Goal: Find specific page/section: Find specific page/section

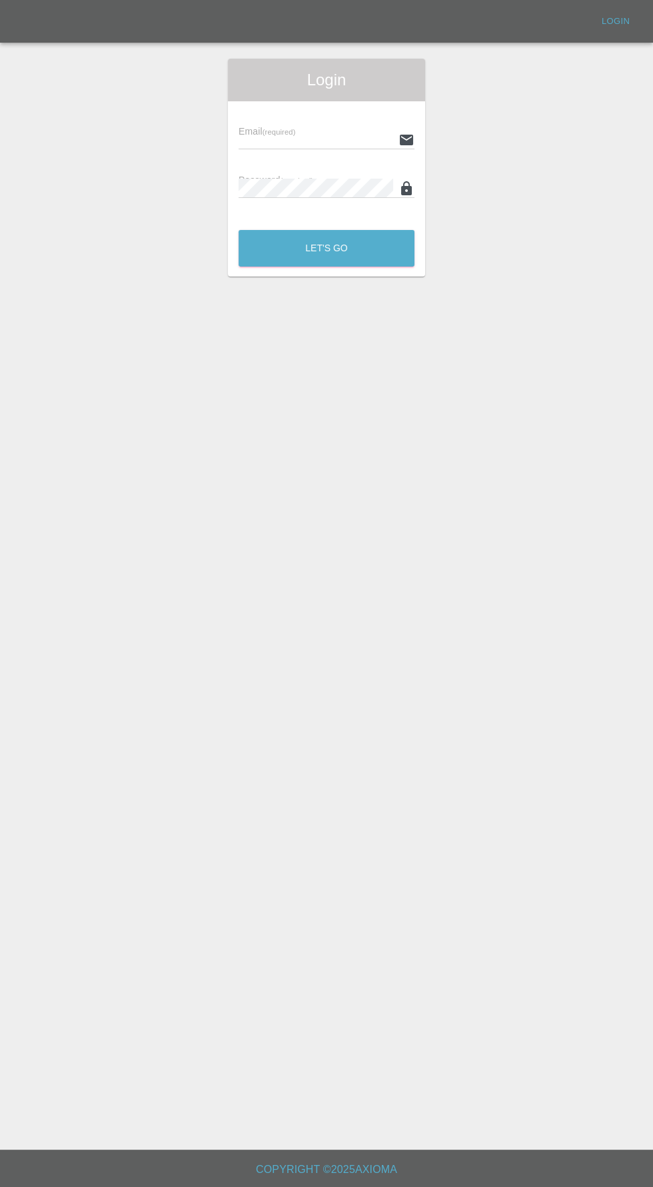
click at [298, 138] on input "text" at bounding box center [316, 139] width 155 height 19
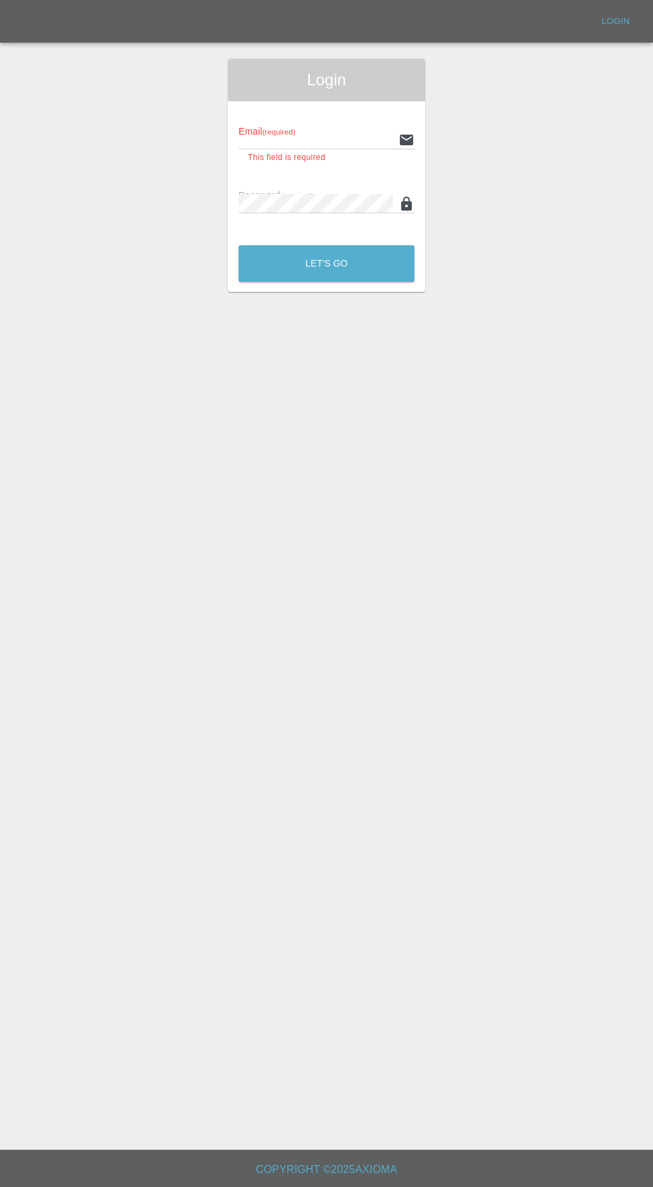
type input "[EMAIL_ADDRESS][DOMAIN_NAME]"
click at [239, 245] on button "Let's Go" at bounding box center [327, 263] width 176 height 37
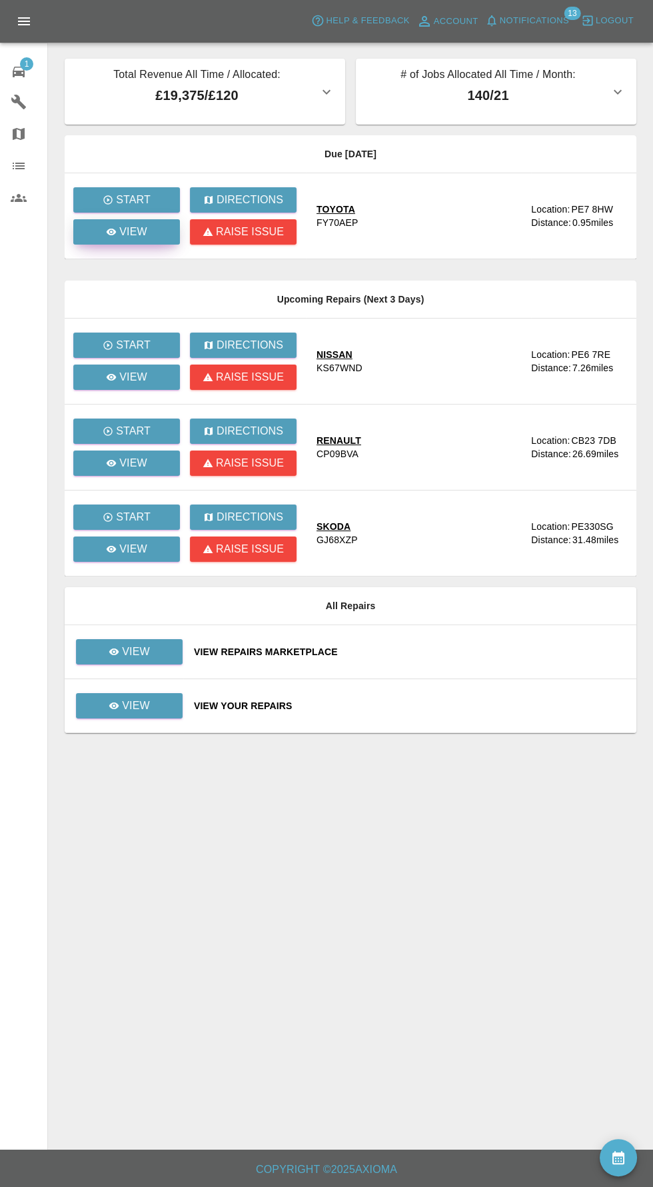
click at [131, 239] on p "View" at bounding box center [133, 232] width 28 height 16
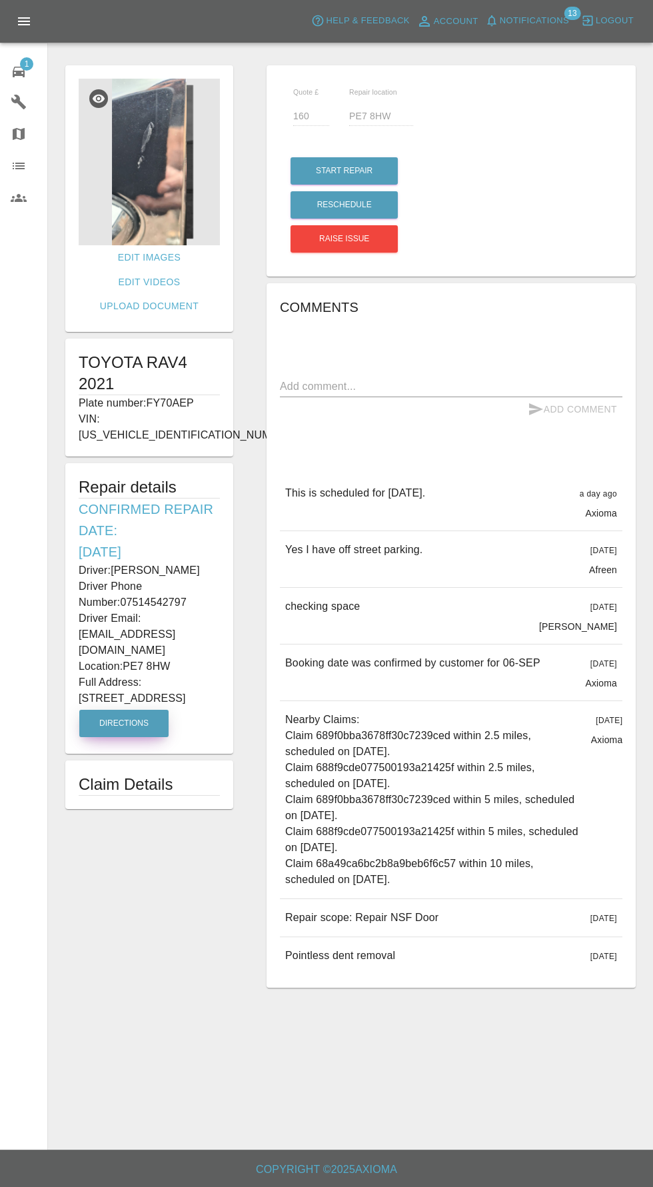
click at [143, 710] on button "Directions" at bounding box center [123, 723] width 89 height 27
